Goal: Task Accomplishment & Management: Manage account settings

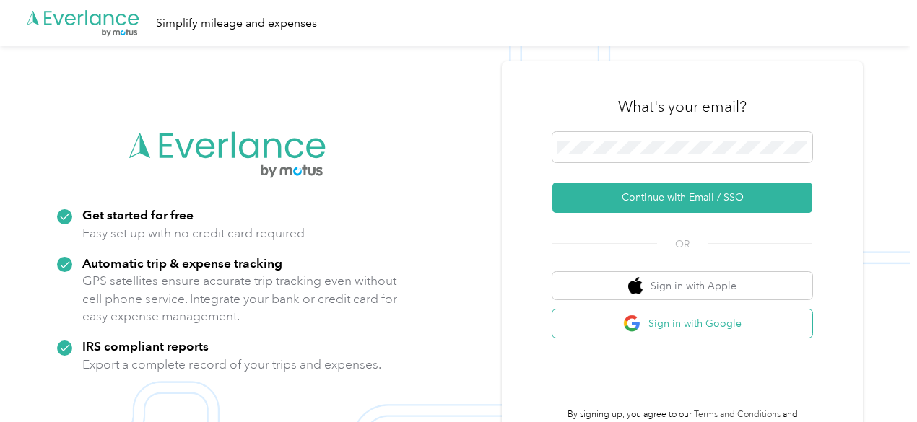
click at [657, 323] on button "Sign in with Google" at bounding box center [682, 324] width 260 height 28
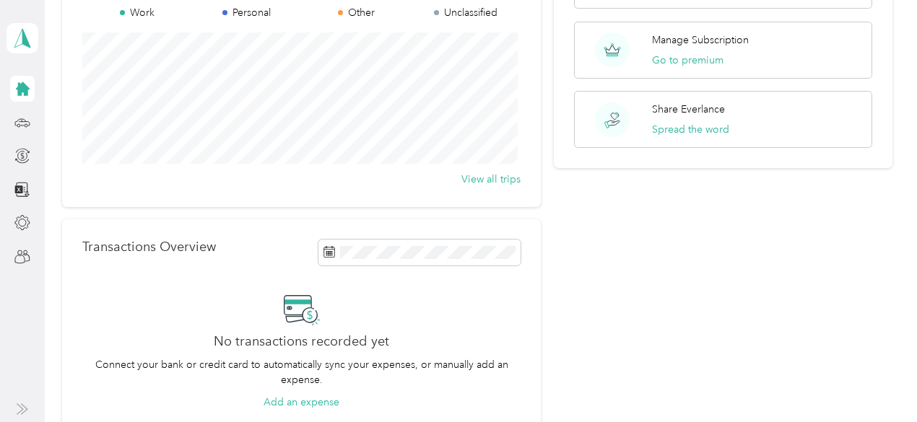
scroll to position [72, 0]
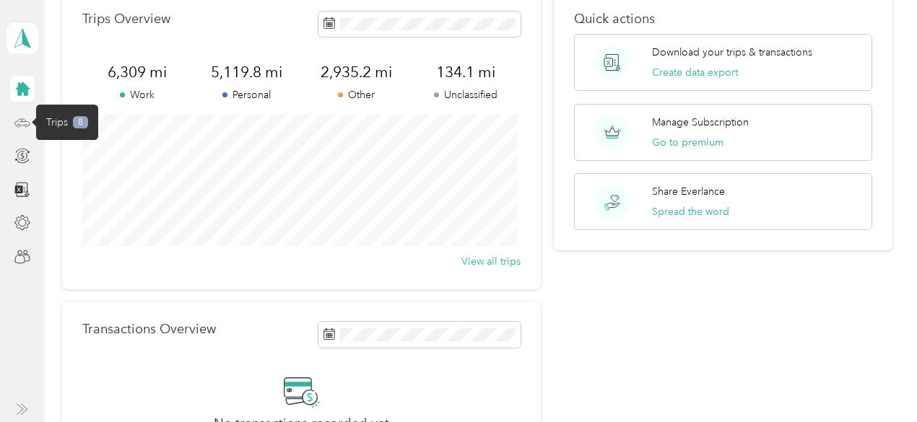
click at [20, 121] on icon at bounding box center [22, 123] width 16 height 16
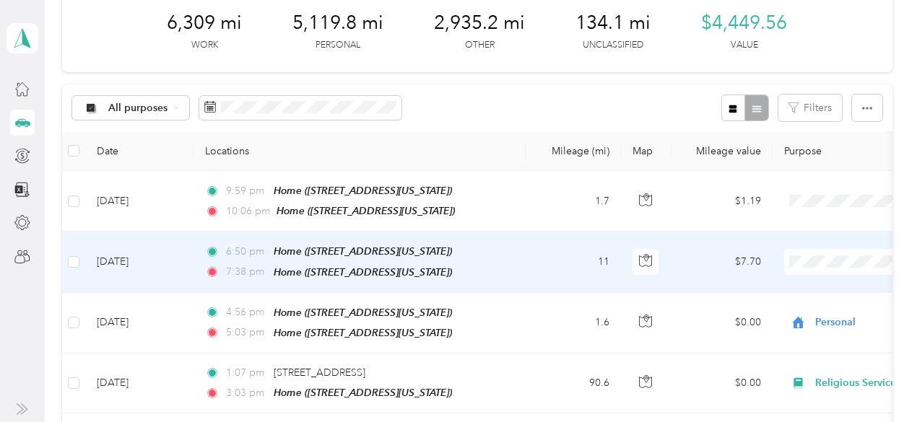
scroll to position [144, 0]
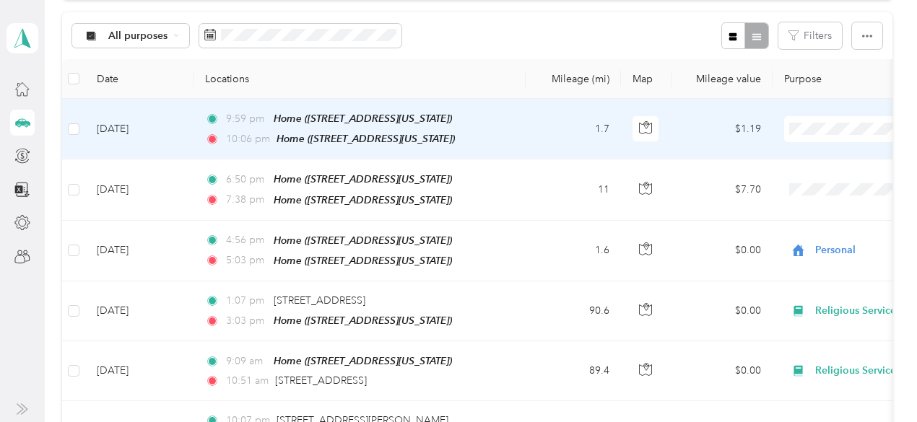
click at [799, 180] on span "Personal" at bounding box center [841, 179] width 134 height 15
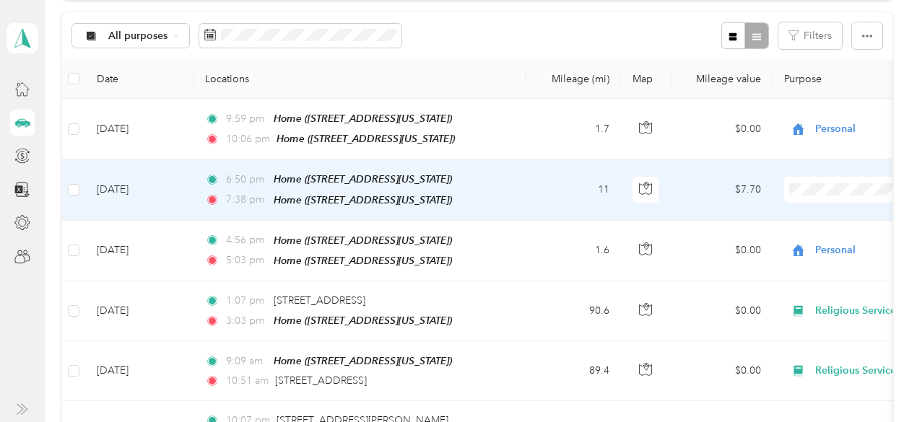
click at [797, 238] on span "Personal" at bounding box center [841, 238] width 134 height 15
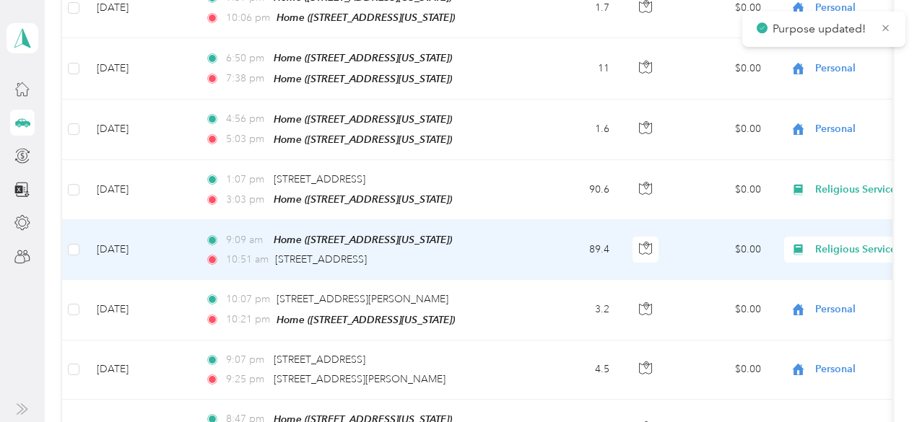
scroll to position [289, 0]
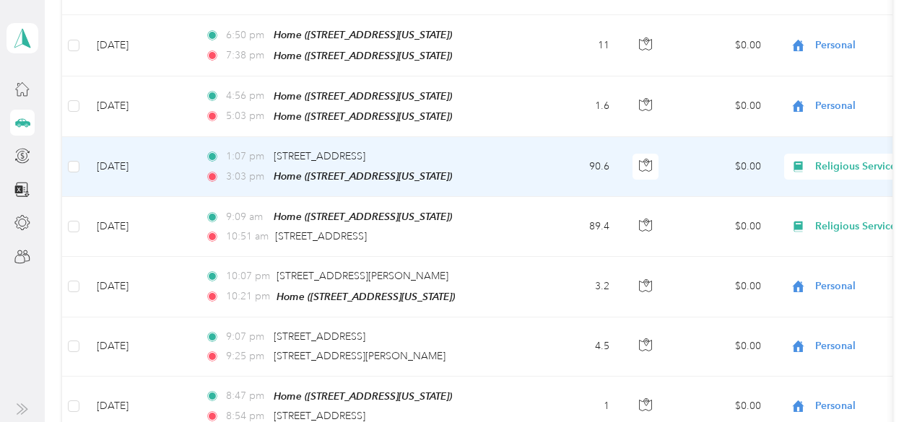
click at [830, 161] on span "Religious Services" at bounding box center [881, 167] width 132 height 16
click at [817, 238] on span "Religious Services" at bounding box center [832, 237] width 117 height 15
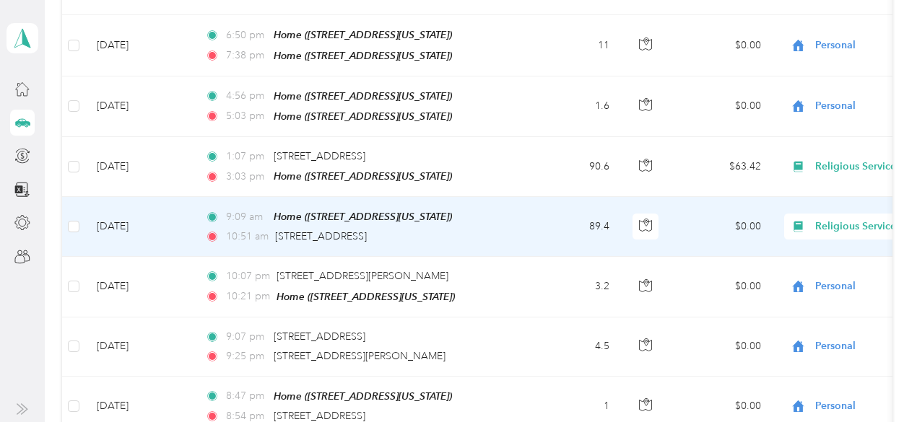
click at [834, 219] on span "Religious Services" at bounding box center [881, 227] width 132 height 16
click at [826, 66] on span "Religious Services" at bounding box center [832, 65] width 117 height 15
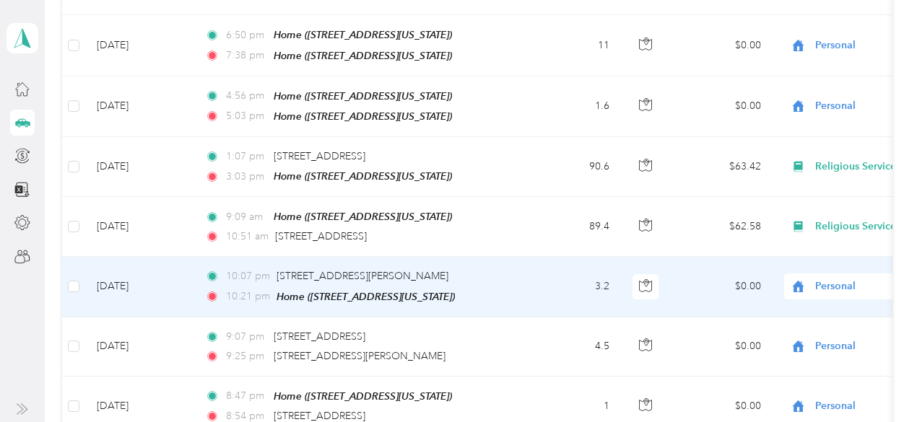
scroll to position [217, 0]
